Goal: Task Accomplishment & Management: Manage account settings

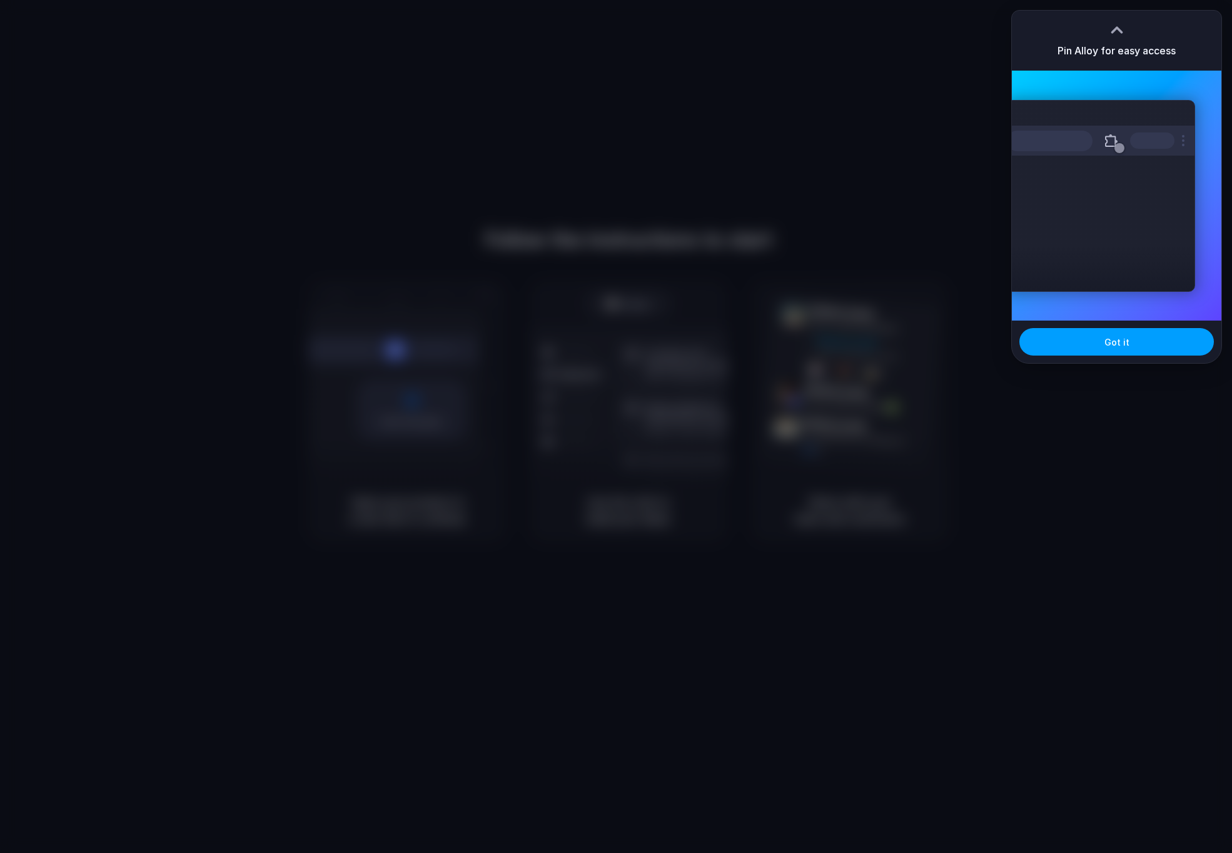
click at [1137, 351] on button "Got it" at bounding box center [1116, 342] width 194 height 28
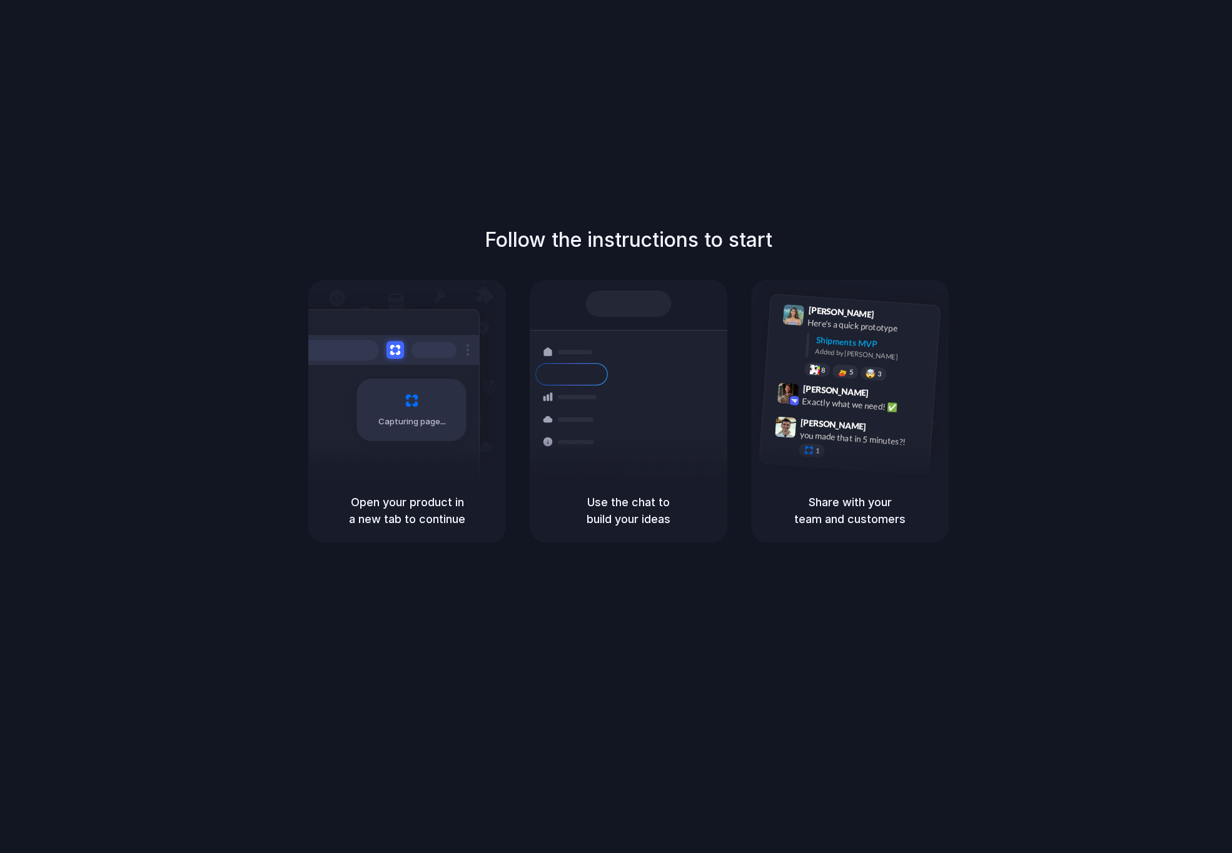
click at [1199, 146] on div "Follow the instructions to start Capturing page Open your product in a new tab …" at bounding box center [628, 439] width 1257 height 878
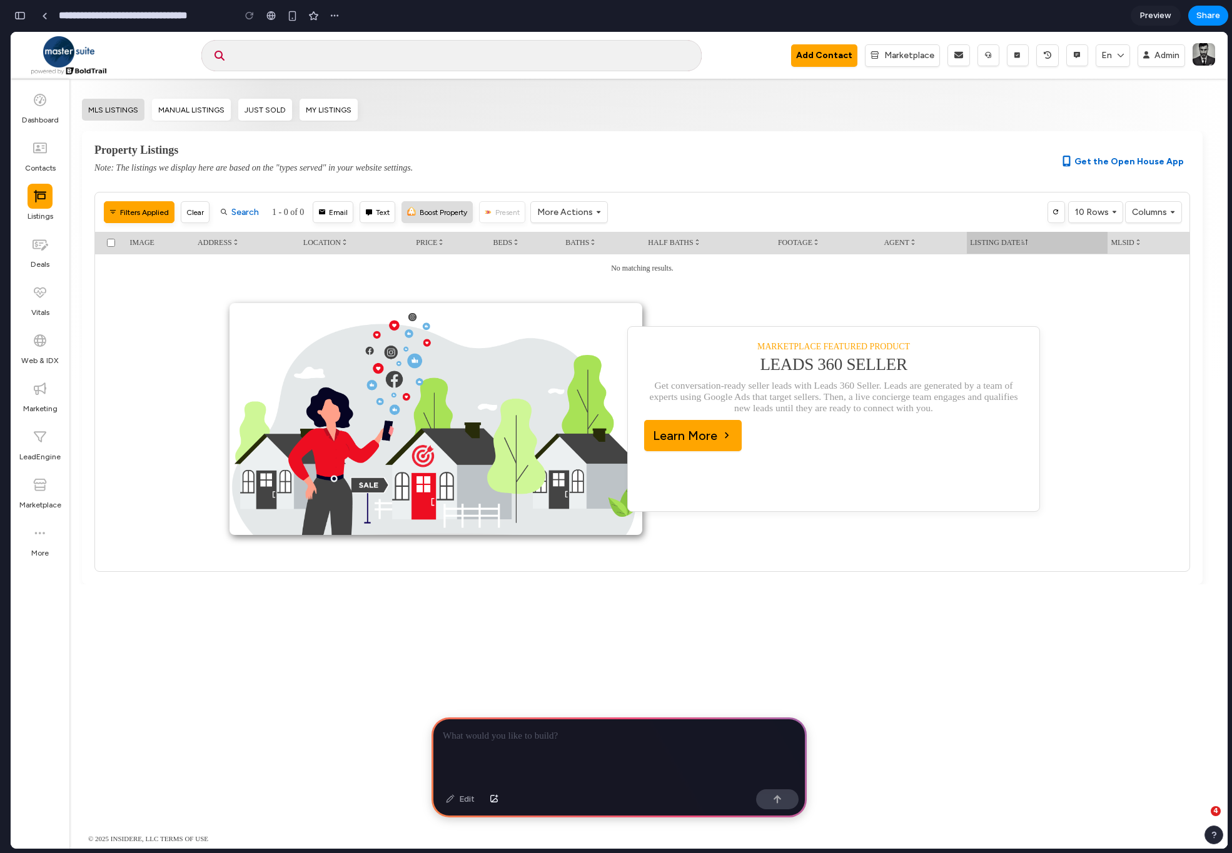
click at [436, 213] on button "Boost Property" at bounding box center [436, 212] width 71 height 22
click at [553, 756] on div at bounding box center [618, 751] width 375 height 67
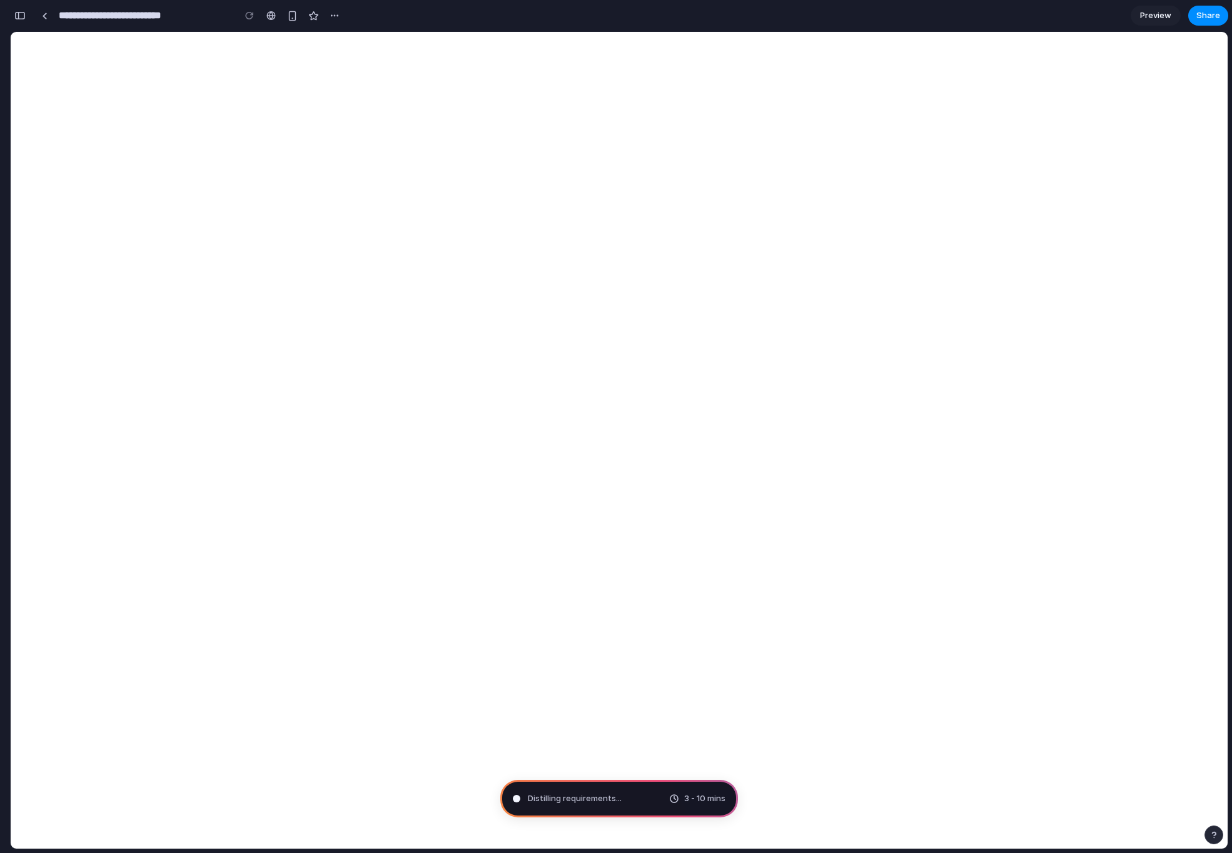
type input "**********"
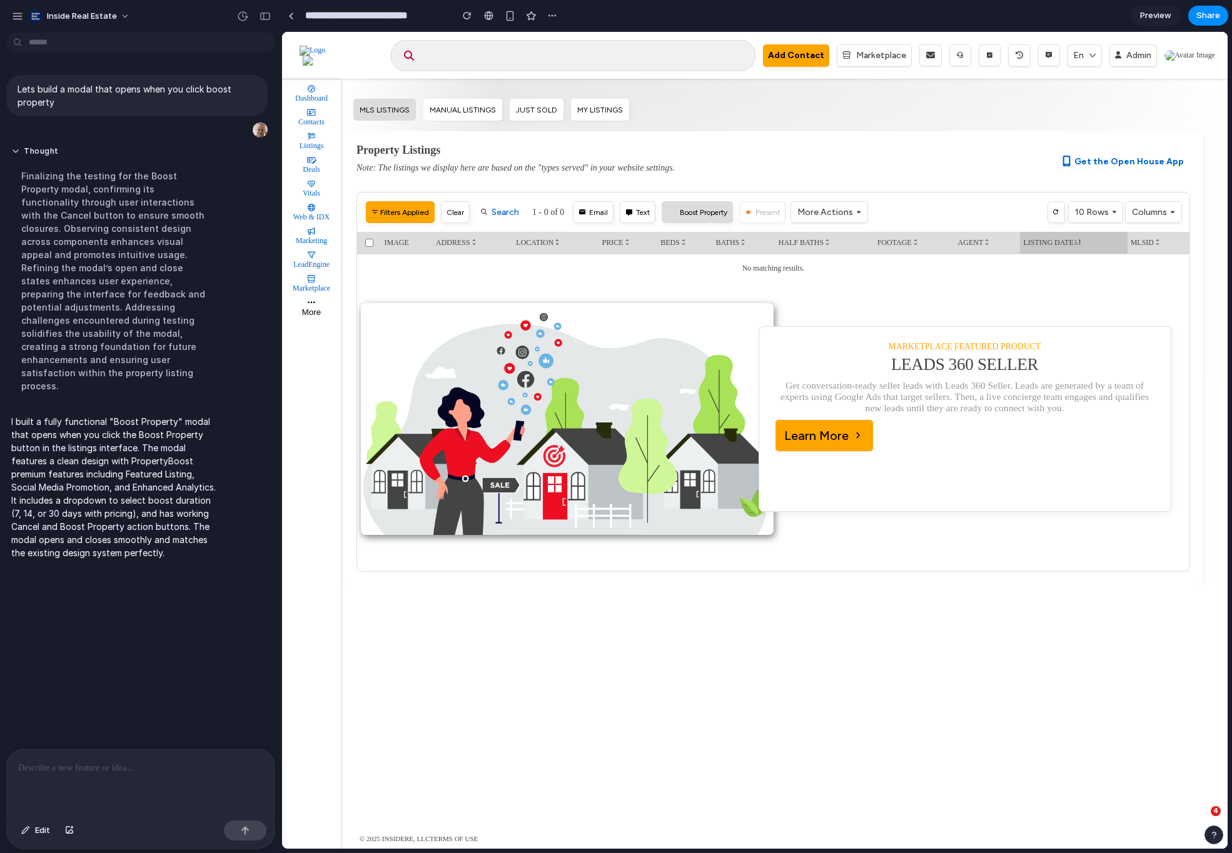
click at [693, 213] on button "Boost Property" at bounding box center [696, 212] width 71 height 22
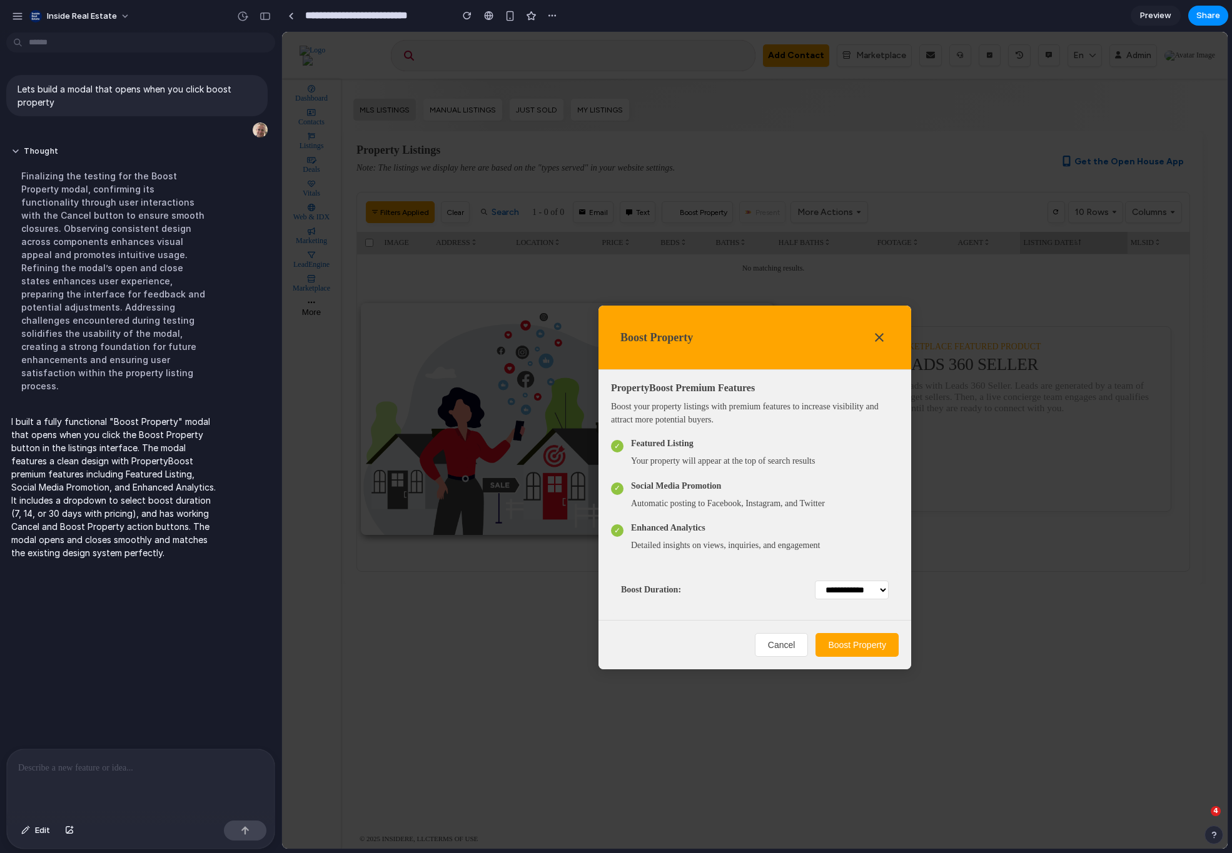
click at [868, 649] on button "Boost Property" at bounding box center [856, 645] width 83 height 24
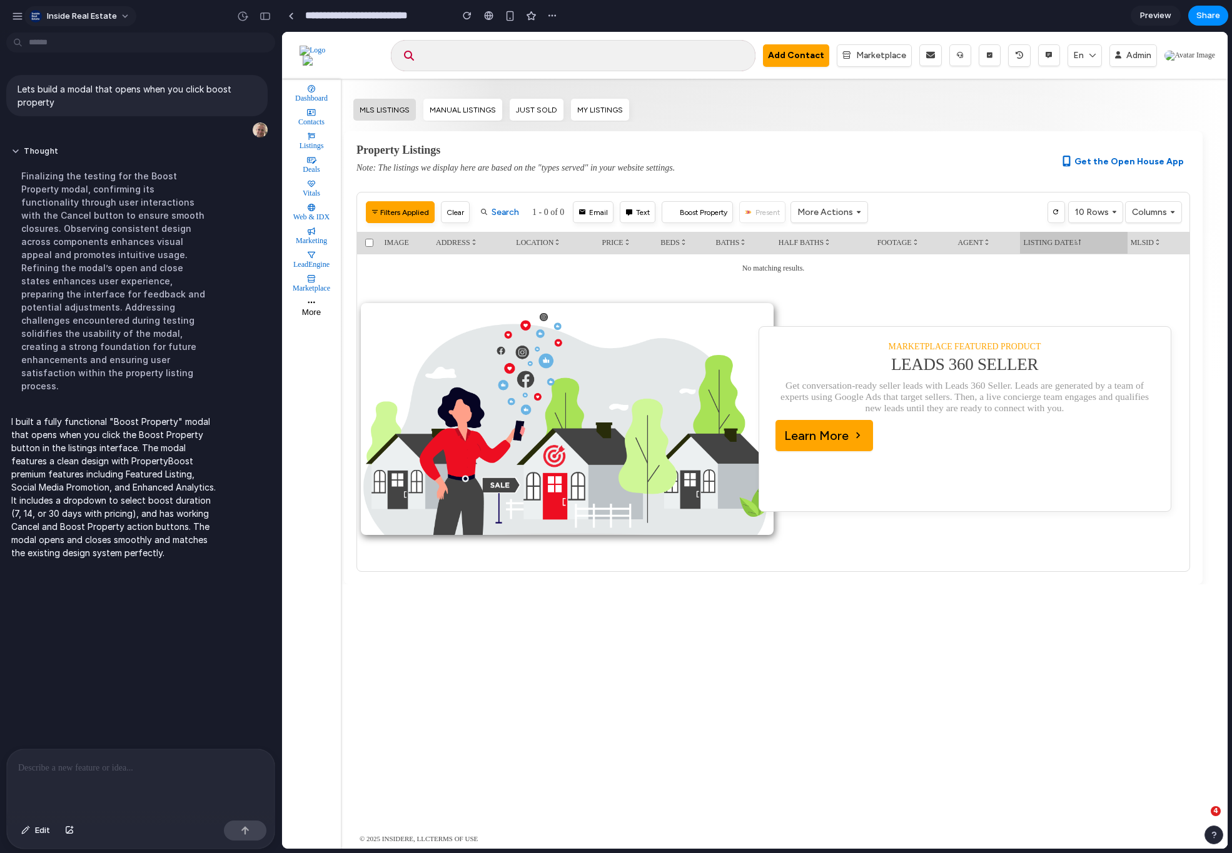
click at [113, 19] on span "Inside Real Estate" at bounding box center [82, 16] width 70 height 13
click at [95, 46] on li "Settings" at bounding box center [79, 44] width 104 height 20
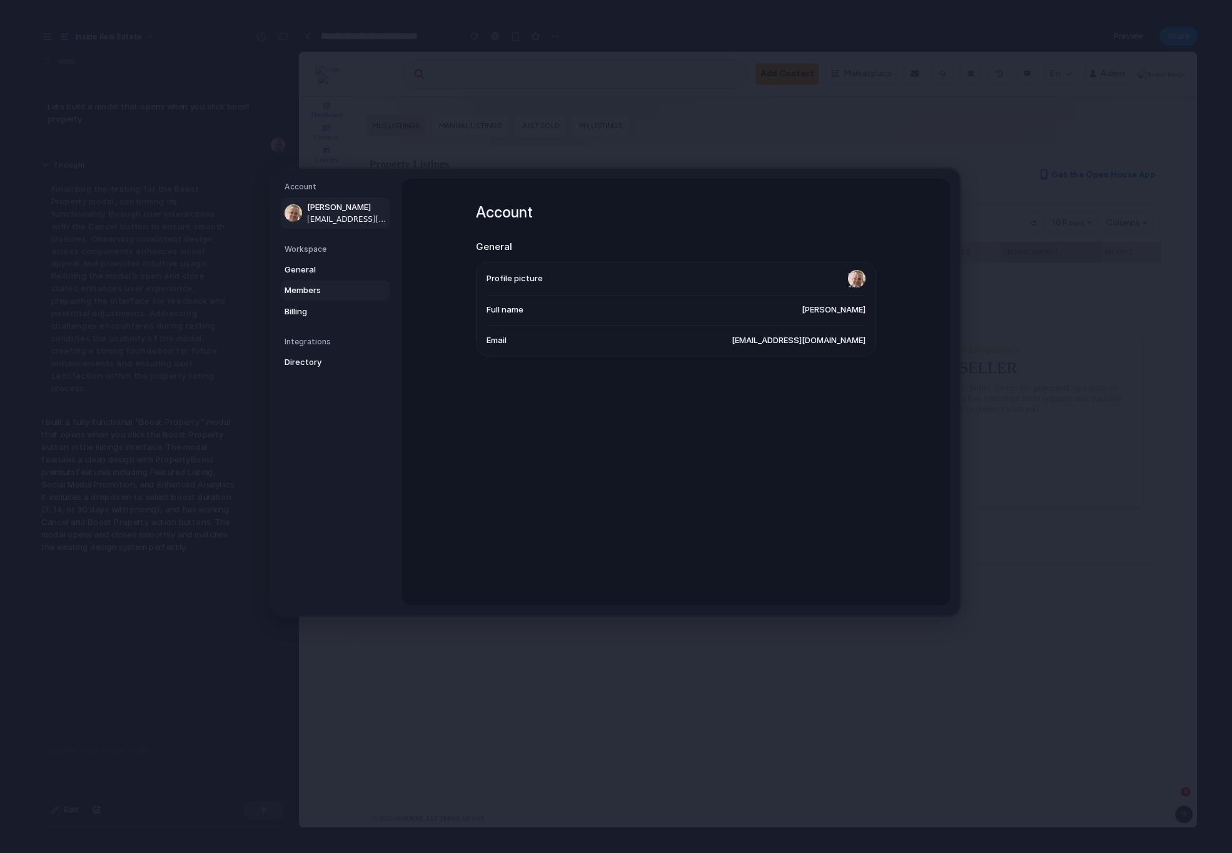
click at [310, 283] on link "Members" at bounding box center [335, 291] width 109 height 20
click at [316, 314] on span "Billing" at bounding box center [324, 312] width 80 height 13
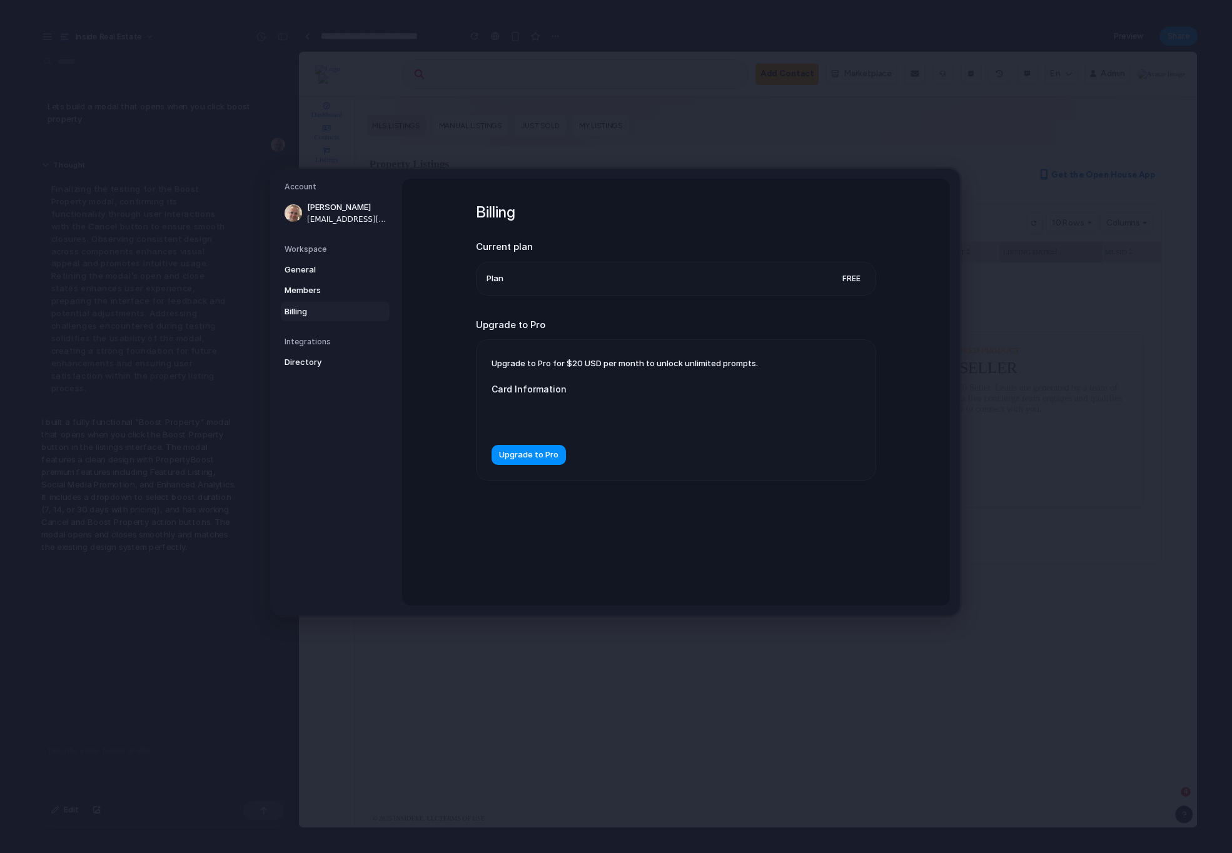
click at [299, 343] on h5 "Integrations" at bounding box center [336, 341] width 105 height 11
click at [313, 368] on span "Directory" at bounding box center [324, 362] width 80 height 13
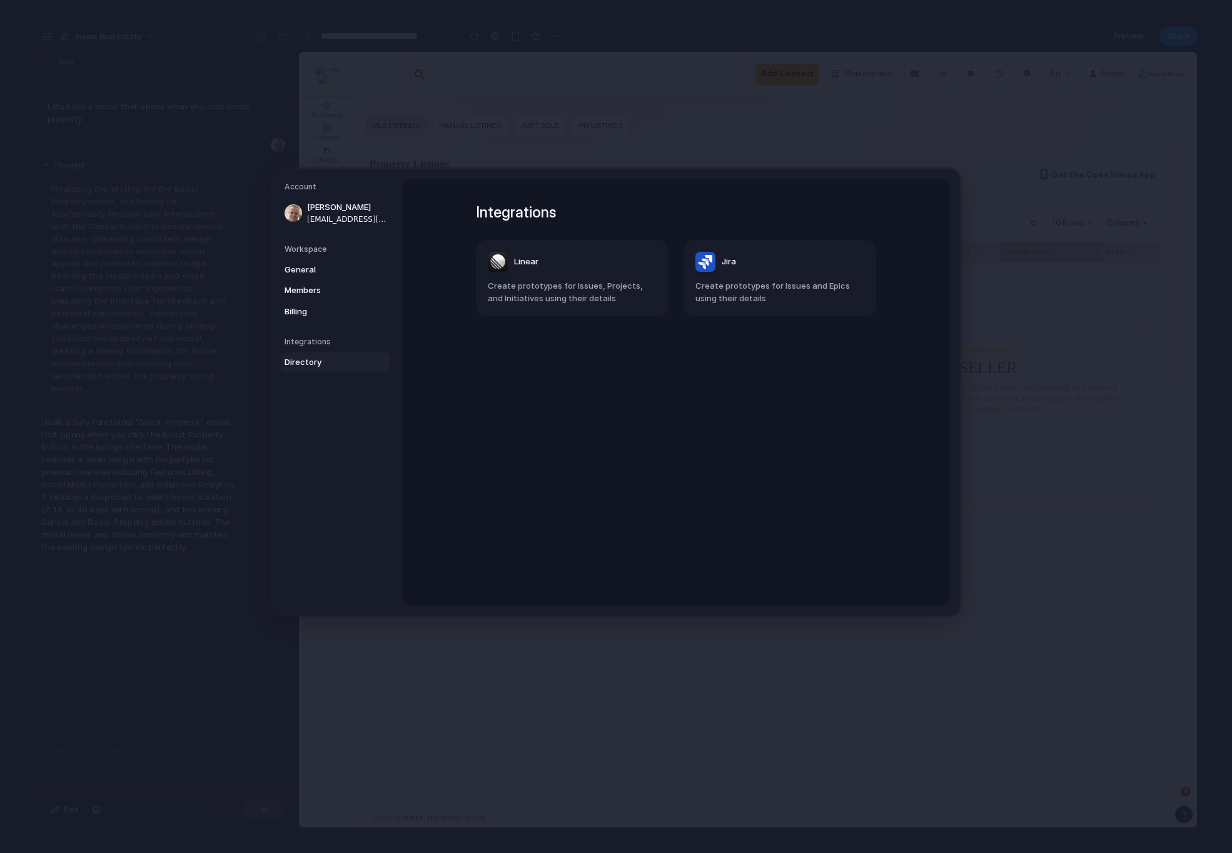
click at [303, 245] on h5 "Workspace" at bounding box center [336, 249] width 105 height 11
click at [305, 250] on h5 "Workspace" at bounding box center [336, 249] width 105 height 11
click at [328, 250] on h5 "Workspace" at bounding box center [336, 249] width 105 height 11
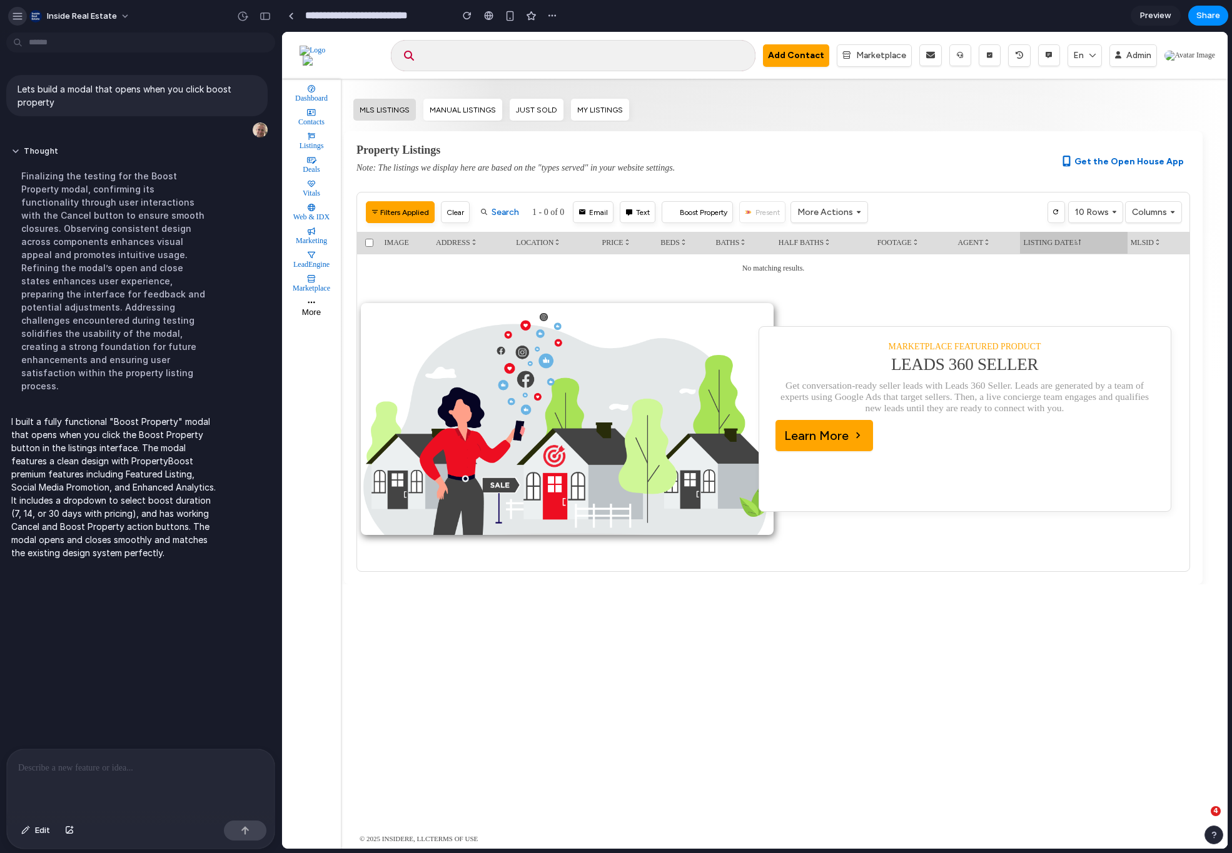
click at [14, 19] on div "button" at bounding box center [17, 16] width 11 height 11
